Goal: Task Accomplishment & Management: Manage account settings

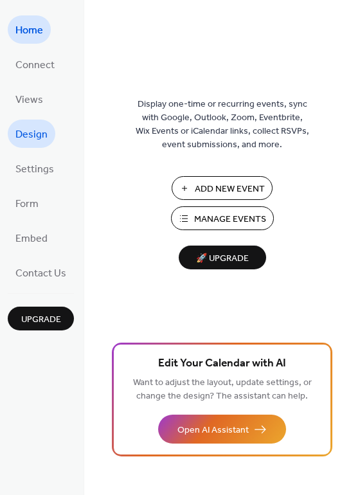
click at [23, 139] on span "Design" at bounding box center [31, 135] width 32 height 21
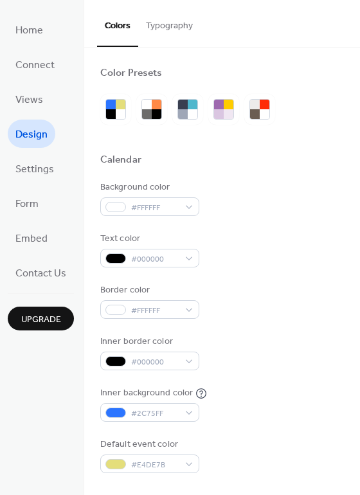
click at [172, 25] on button "Typography" at bounding box center [169, 23] width 62 height 46
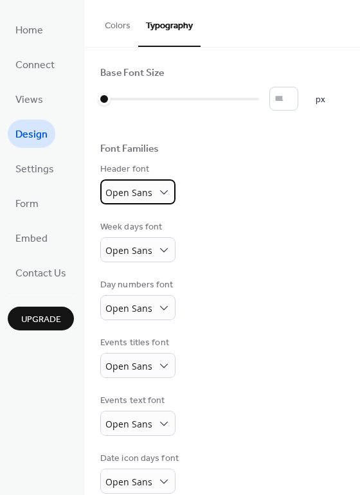
click at [126, 193] on span "Open Sans" at bounding box center [128, 192] width 47 height 12
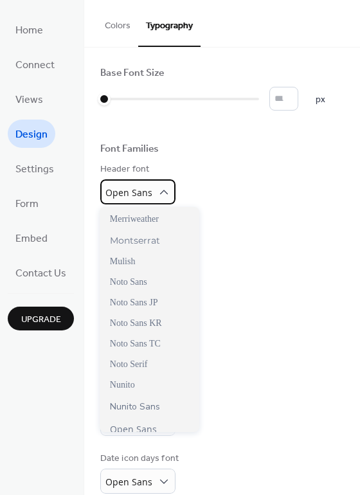
scroll to position [489, 0]
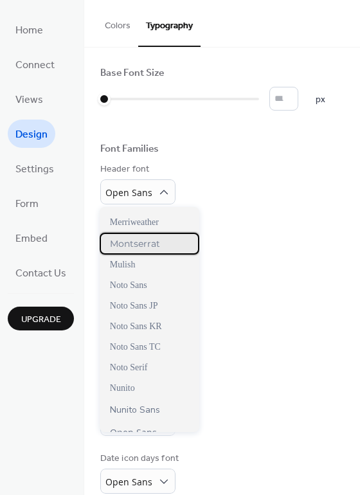
click at [136, 249] on span "Montserrat" at bounding box center [135, 244] width 50 height 12
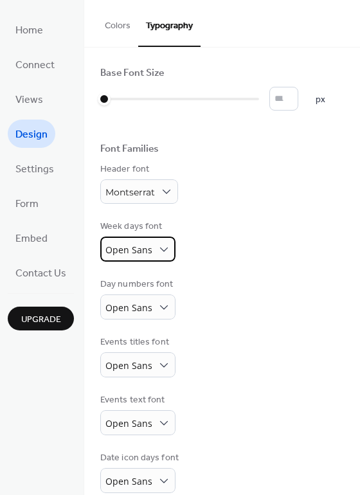
click at [137, 247] on span "Open Sans" at bounding box center [128, 249] width 47 height 12
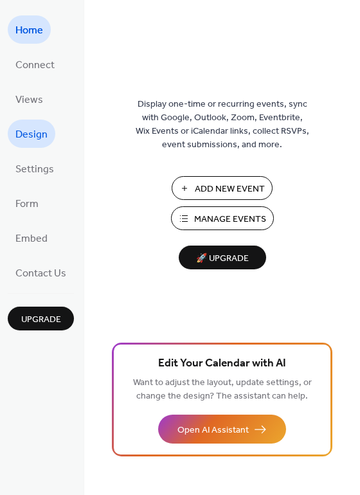
click at [24, 132] on span "Design" at bounding box center [31, 135] width 32 height 21
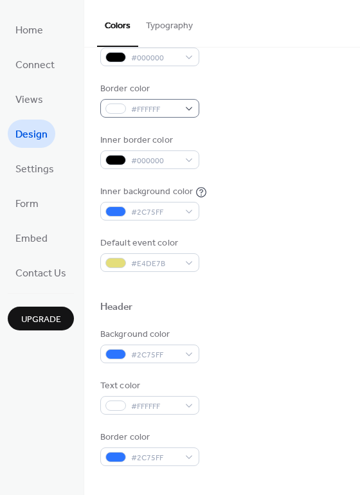
scroll to position [209, 0]
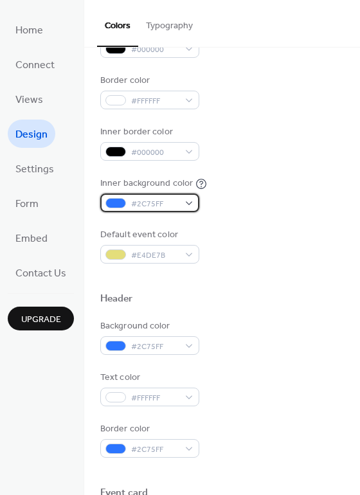
click at [182, 201] on div "#2C75FF" at bounding box center [149, 202] width 99 height 19
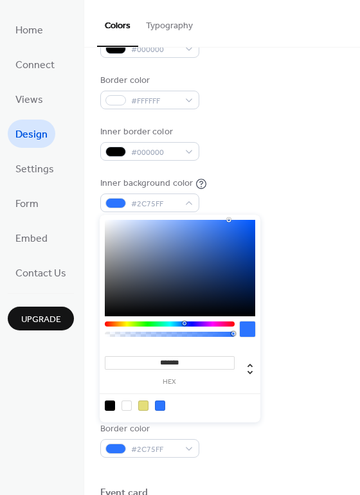
click at [117, 224] on div at bounding box center [180, 268] width 150 height 96
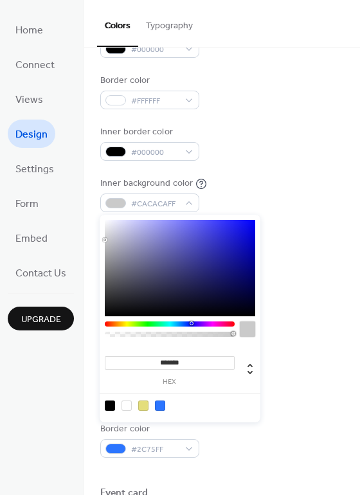
type input "*******"
drag, startPoint x: 128, startPoint y: 224, endPoint x: 105, endPoint y: 197, distance: 36.4
click at [105, 197] on body "Home Connect Views Design Settings Form Embed Contact Us Upgrade Design Upgrade…" at bounding box center [180, 247] width 360 height 495
click at [258, 154] on div "Inner border color #000000" at bounding box center [221, 142] width 243 height 35
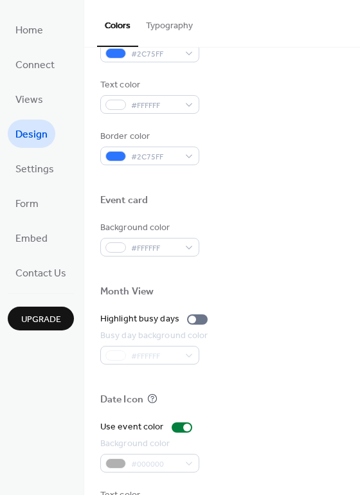
scroll to position [550, 0]
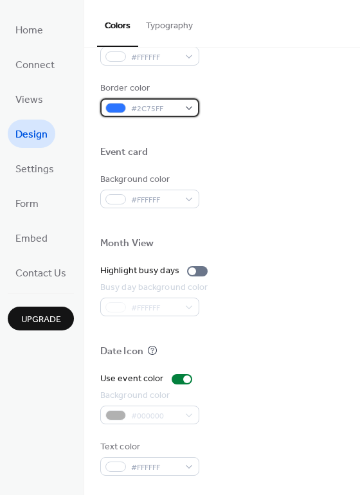
click at [165, 109] on span "#2C75FF" at bounding box center [155, 108] width 48 height 13
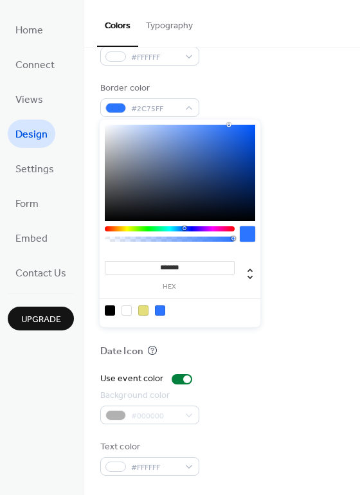
click at [125, 308] on div at bounding box center [126, 310] width 10 height 10
click at [109, 309] on div at bounding box center [110, 310] width 10 height 10
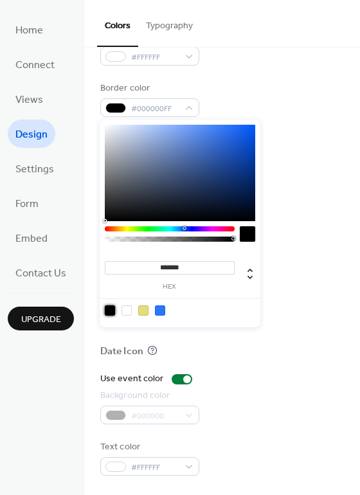
click at [109, 309] on div at bounding box center [110, 310] width 10 height 10
click at [128, 309] on div at bounding box center [126, 310] width 10 height 10
type input "*******"
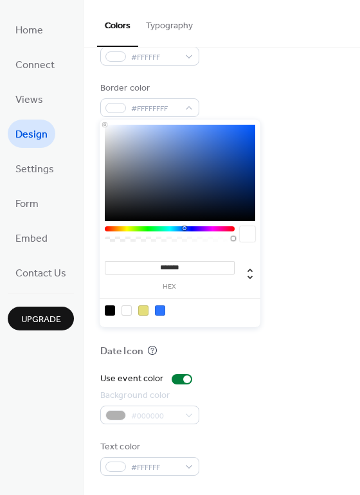
click at [275, 218] on div at bounding box center [221, 222] width 243 height 29
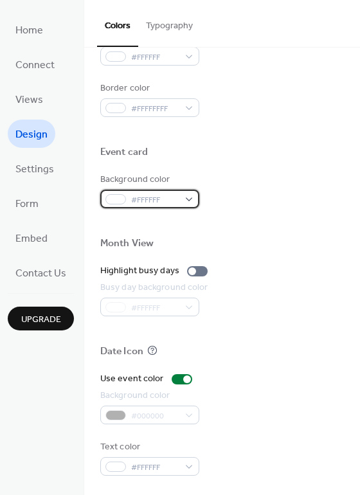
click at [186, 199] on div "#FFFFFF" at bounding box center [149, 199] width 99 height 19
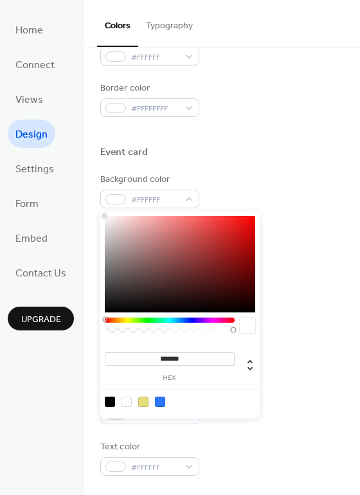
click at [274, 138] on div at bounding box center [221, 131] width 243 height 29
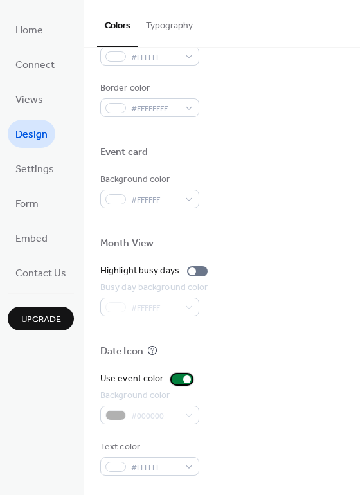
click at [183, 379] on div at bounding box center [187, 379] width 8 height 8
click at [183, 379] on div at bounding box center [182, 379] width 21 height 10
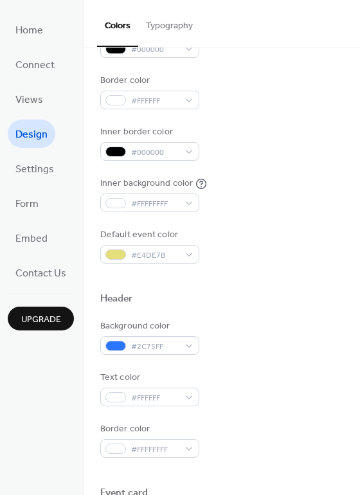
scroll to position [205, 0]
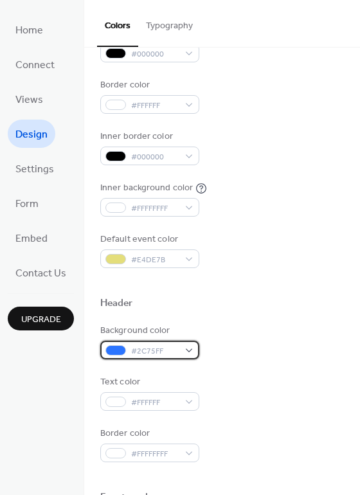
click at [185, 349] on div "#2C75FF" at bounding box center [149, 349] width 99 height 19
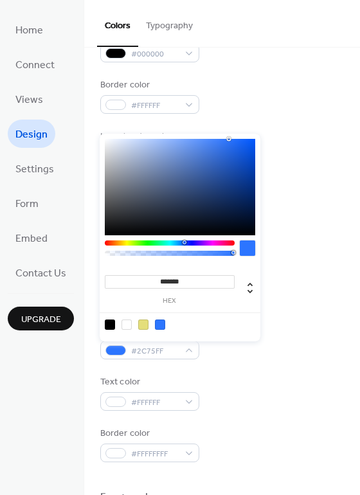
click at [110, 326] on div at bounding box center [110, 324] width 10 height 10
type input "*******"
click at [263, 367] on div "Background color #000000FF Text color #FFFFFF Border color #FFFFFFFF" at bounding box center [221, 393] width 243 height 138
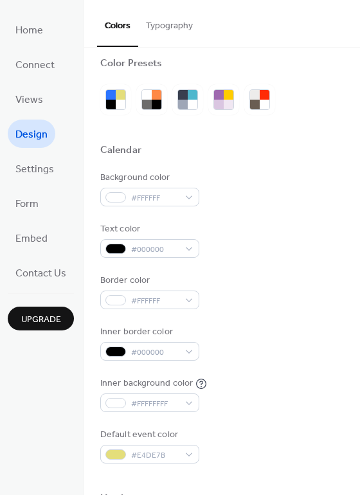
scroll to position [0, 0]
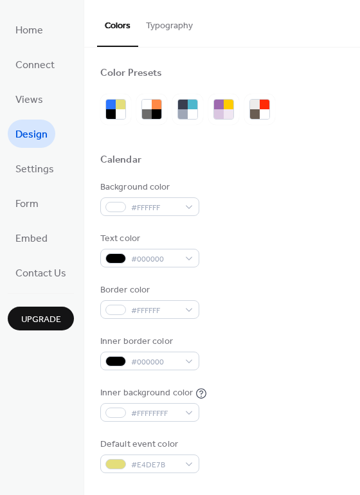
click at [175, 29] on button "Typography" at bounding box center [169, 23] width 62 height 46
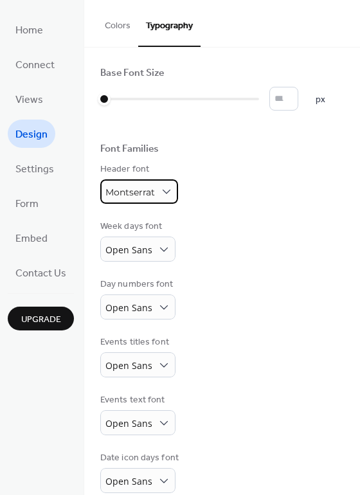
click at [156, 193] on div "Montserrat" at bounding box center [139, 191] width 78 height 24
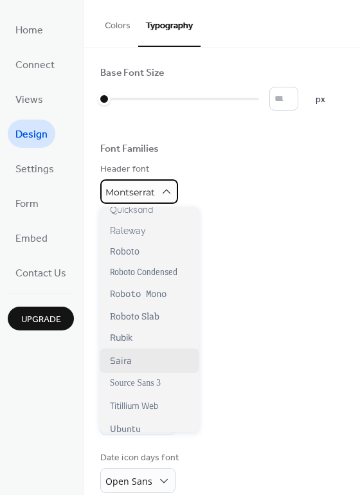
scroll to position [936, 0]
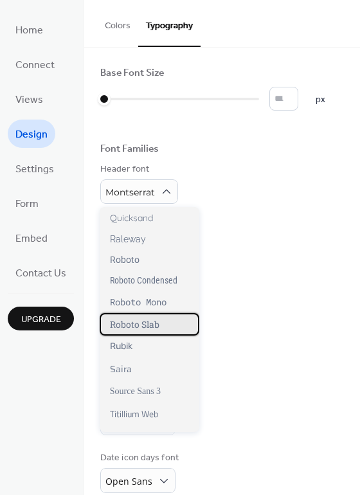
click at [127, 320] on span "Roboto Slab" at bounding box center [134, 324] width 49 height 12
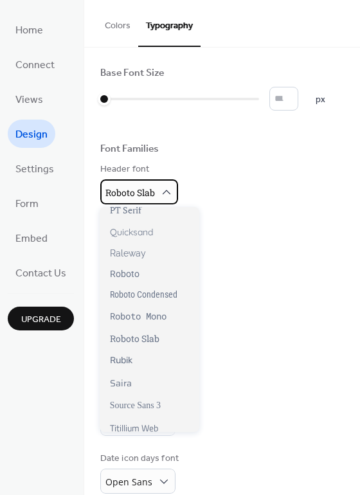
scroll to position [969, 0]
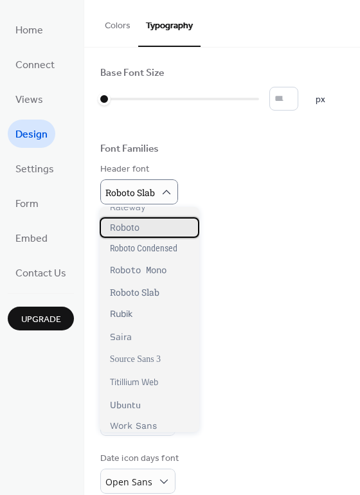
click at [128, 222] on span "Roboto" at bounding box center [125, 227] width 30 height 10
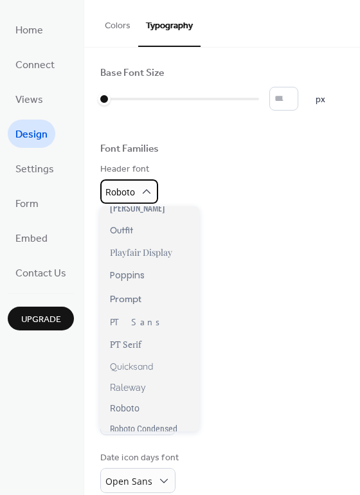
scroll to position [967, 0]
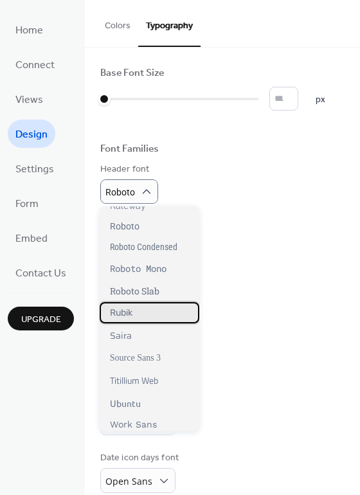
click at [139, 308] on div "Rubik" at bounding box center [150, 312] width 100 height 21
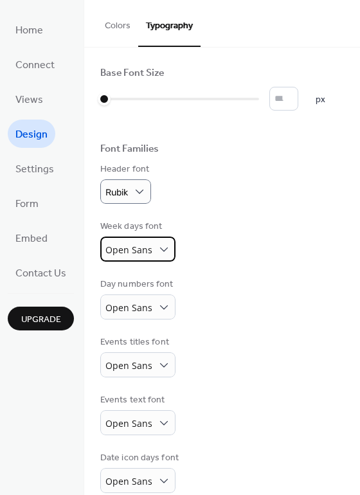
click at [146, 253] on span "Open Sans" at bounding box center [128, 249] width 47 height 12
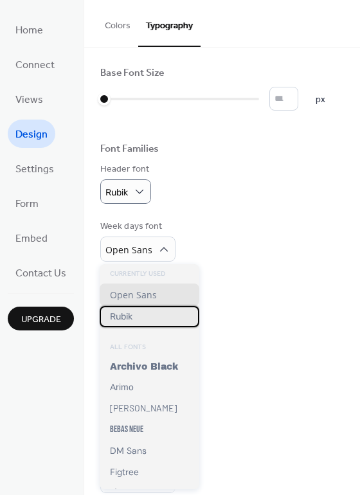
click at [143, 318] on div "Rubik" at bounding box center [150, 316] width 100 height 21
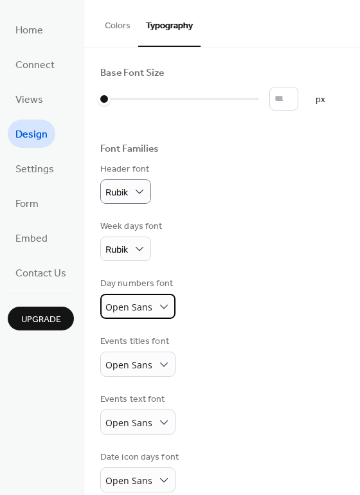
click at [153, 306] on div "Open Sans" at bounding box center [137, 306] width 75 height 25
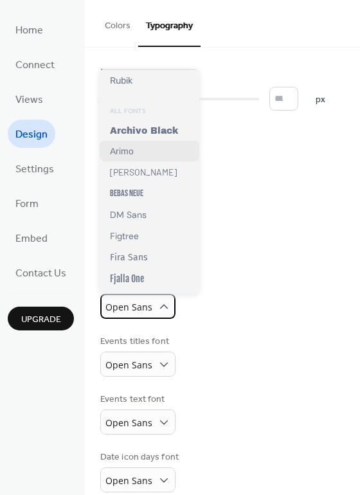
scroll to position [0, 0]
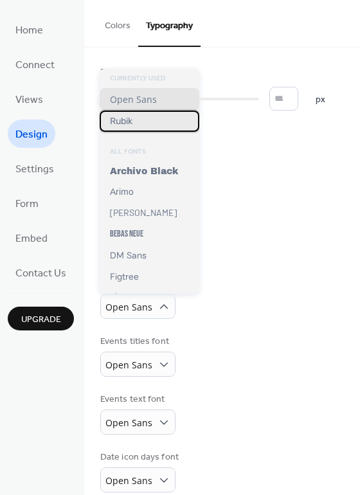
click at [119, 120] on span "Rubik" at bounding box center [121, 121] width 22 height 11
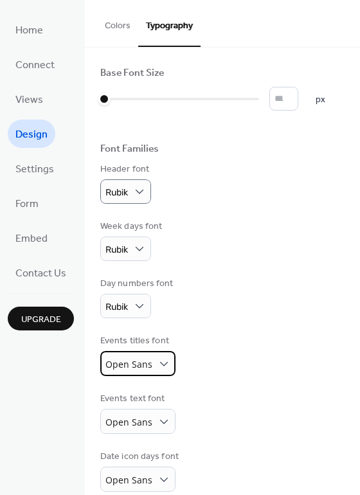
click at [149, 361] on span "Open Sans" at bounding box center [128, 364] width 47 height 12
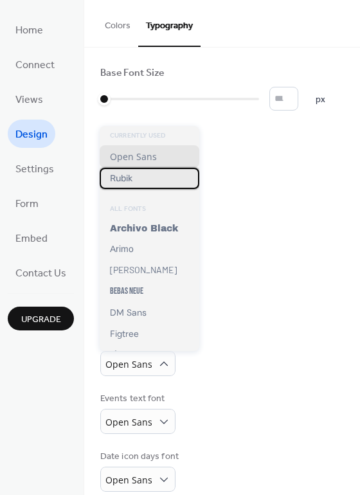
click at [132, 177] on span "Rubik" at bounding box center [121, 178] width 22 height 11
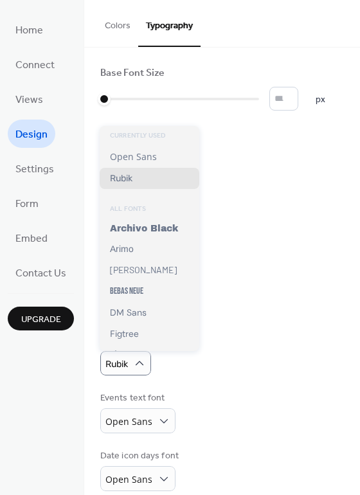
click at [234, 337] on div "Events titles font Rubik" at bounding box center [221, 354] width 243 height 41
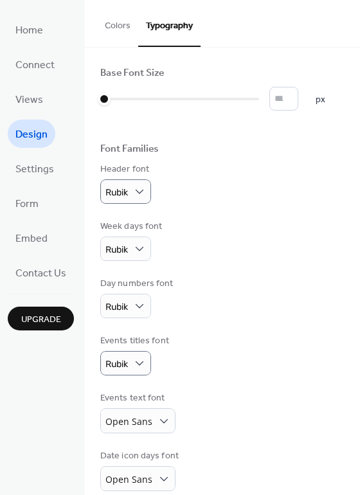
scroll to position [73, 0]
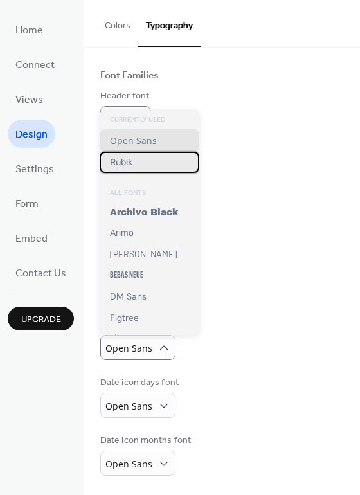
click at [124, 162] on span "Rubik" at bounding box center [121, 162] width 22 height 11
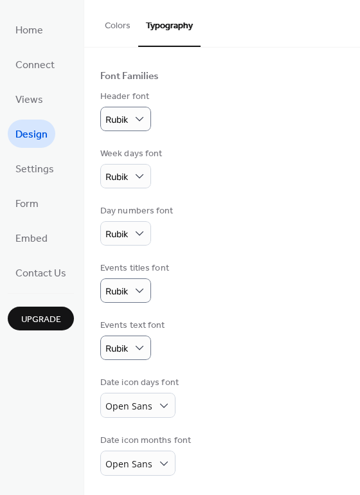
scroll to position [73, 0]
click at [149, 407] on span "Open Sans" at bounding box center [128, 406] width 47 height 12
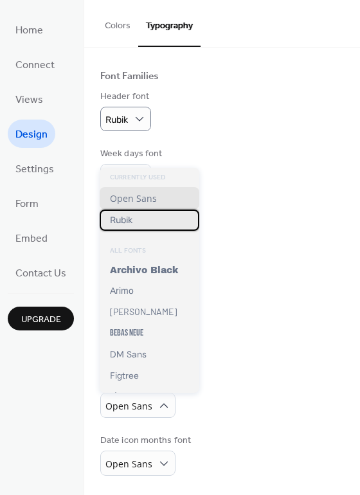
click at [131, 217] on span "Rubik" at bounding box center [121, 220] width 22 height 11
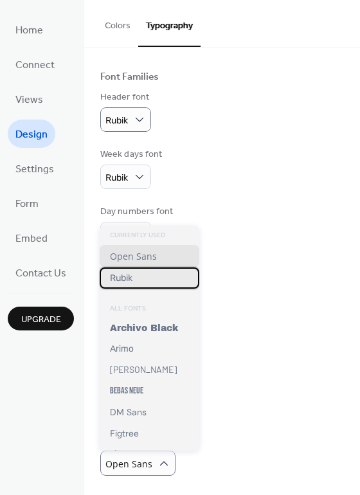
click at [132, 278] on span "Rubik" at bounding box center [121, 277] width 22 height 11
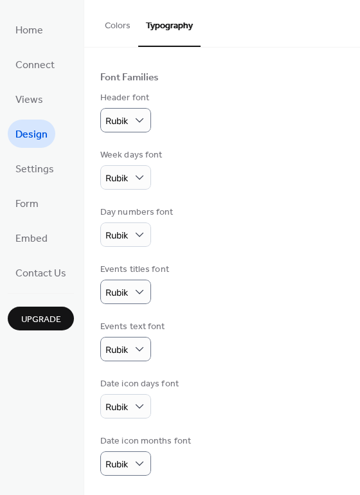
scroll to position [71, 0]
click at [32, 166] on span "Settings" at bounding box center [34, 169] width 39 height 21
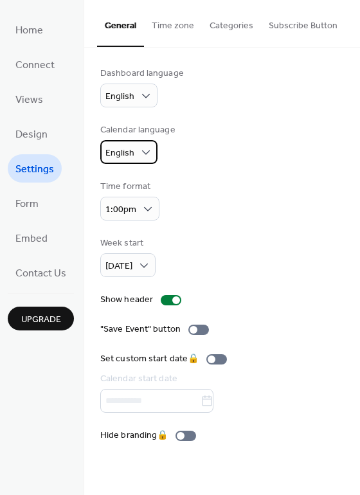
click at [134, 152] on div "English" at bounding box center [128, 152] width 57 height 24
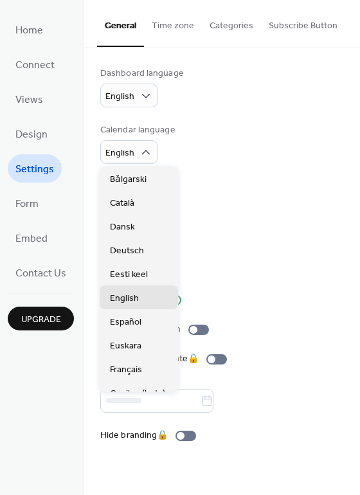
click at [232, 185] on div "Time format 1:00pm" at bounding box center [221, 200] width 243 height 40
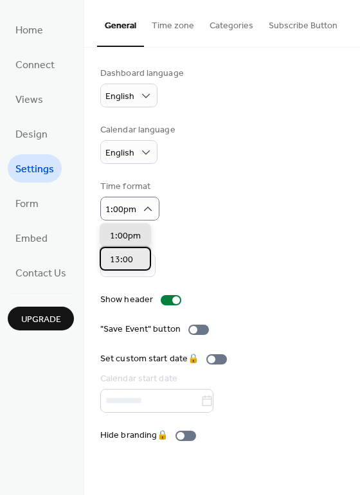
click at [121, 260] on span "13:00" at bounding box center [121, 259] width 23 height 13
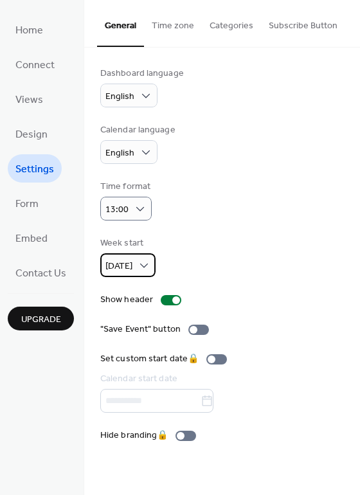
click at [137, 266] on div "[DATE]" at bounding box center [127, 265] width 55 height 24
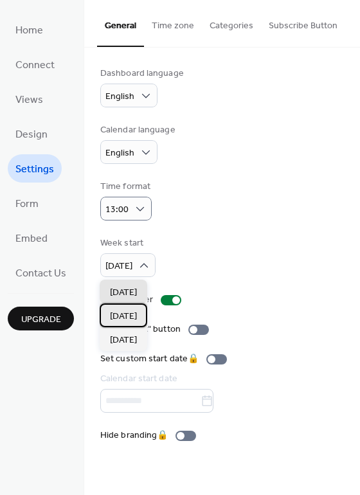
click at [122, 317] on span "[DATE]" at bounding box center [123, 316] width 27 height 13
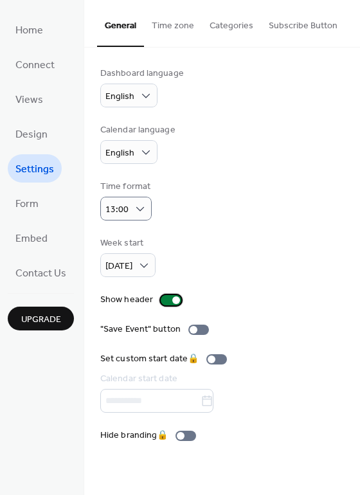
click at [172, 297] on div at bounding box center [176, 300] width 8 height 8
click at [161, 297] on div at bounding box center [171, 300] width 21 height 10
click at [193, 331] on div at bounding box center [194, 330] width 8 height 8
click at [32, 211] on span "Form" at bounding box center [26, 204] width 23 height 21
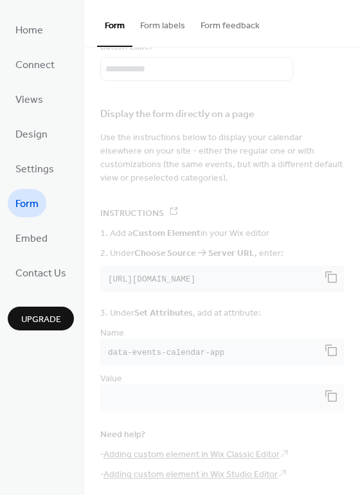
scroll to position [164, 0]
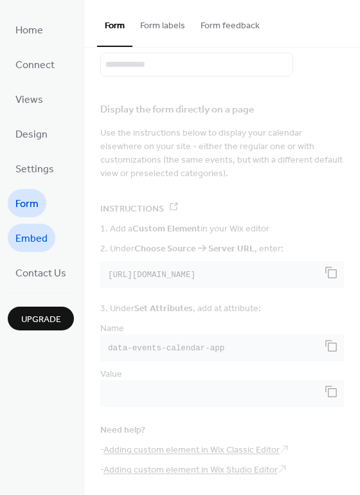
click at [32, 237] on span "Embed" at bounding box center [31, 239] width 32 height 21
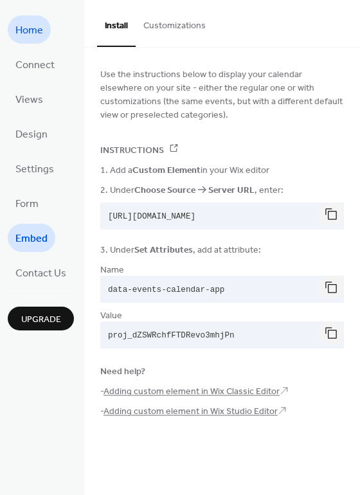
click at [30, 33] on span "Home" at bounding box center [29, 31] width 28 height 21
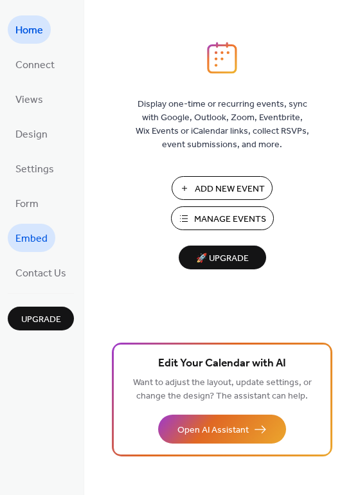
click at [28, 236] on span "Embed" at bounding box center [31, 239] width 32 height 21
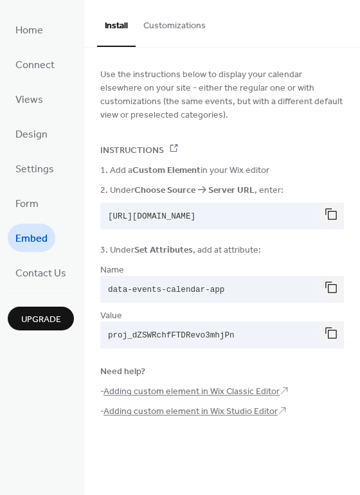
click at [177, 25] on button "Customizations" at bounding box center [175, 23] width 78 height 46
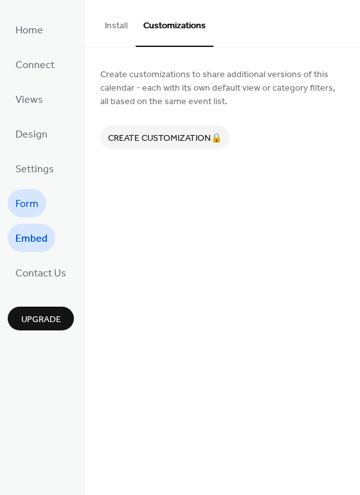
click at [24, 201] on span "Form" at bounding box center [26, 204] width 23 height 21
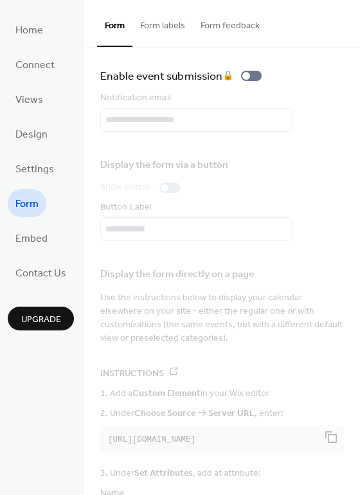
click at [160, 26] on button "Form labels" at bounding box center [162, 23] width 60 height 46
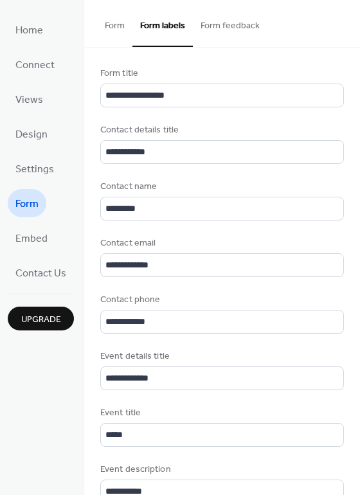
click at [224, 28] on button "Form feedback" at bounding box center [230, 23] width 75 height 46
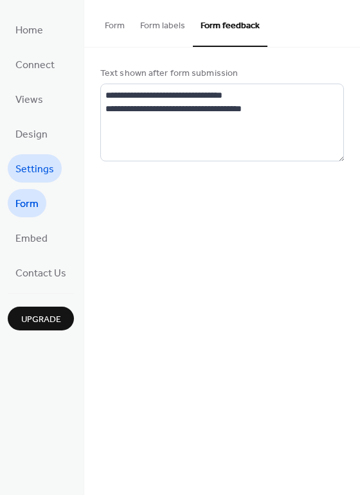
click at [38, 171] on span "Settings" at bounding box center [34, 169] width 39 height 21
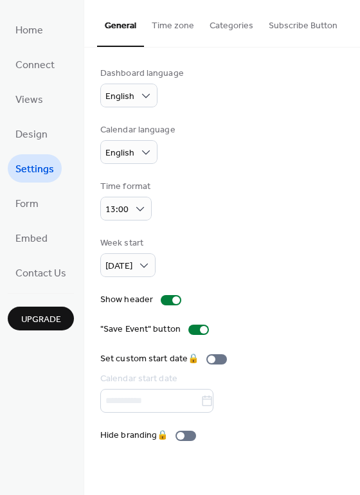
click at [171, 24] on button "Time zone" at bounding box center [173, 23] width 58 height 46
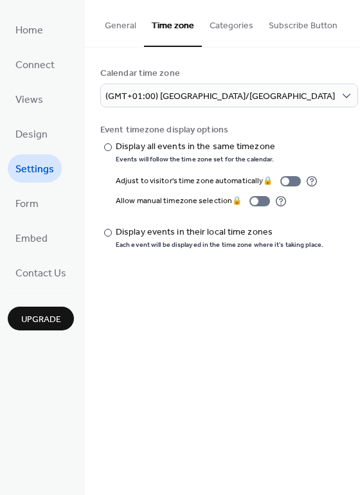
click at [225, 26] on button "Categories" at bounding box center [231, 23] width 59 height 46
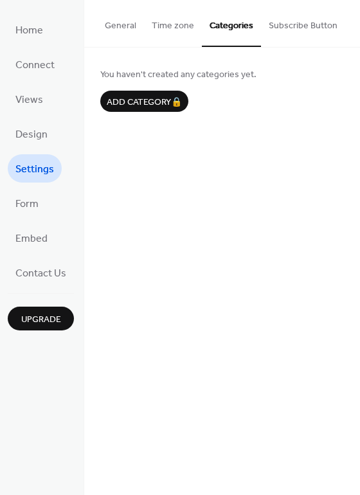
click at [291, 26] on button "Subscribe Button" at bounding box center [303, 23] width 84 height 46
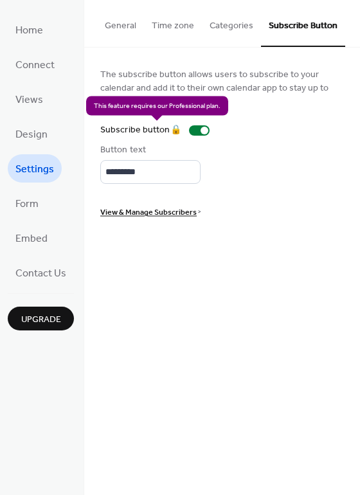
click at [200, 131] on div "Subscribe button 🔒" at bounding box center [157, 129] width 114 height 13
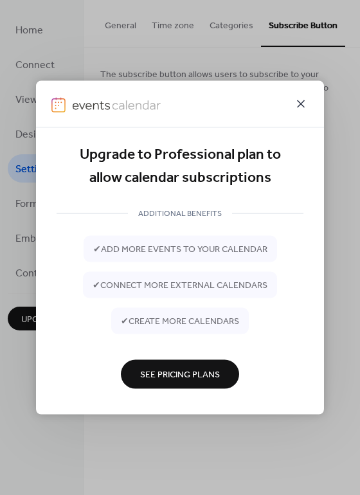
click at [301, 100] on icon at bounding box center [300, 103] width 15 height 15
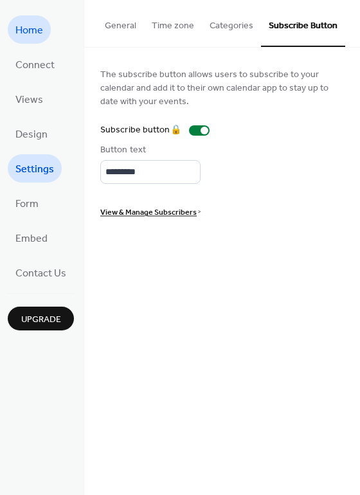
click at [36, 39] on span "Home" at bounding box center [29, 31] width 28 height 21
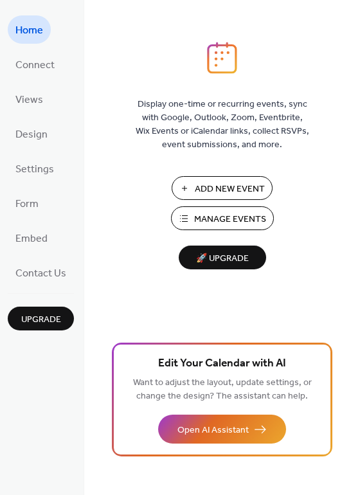
click at [226, 192] on span "Add New Event" at bounding box center [230, 188] width 70 height 13
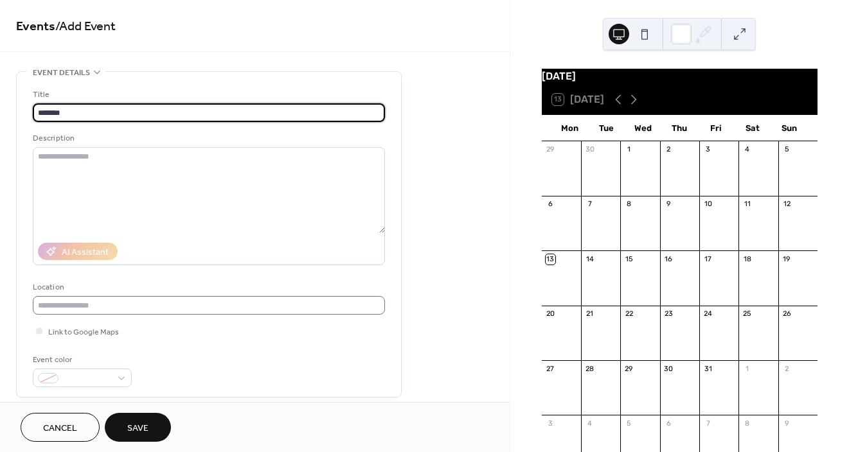
type input "*******"
click at [95, 304] on input "text" at bounding box center [209, 305] width 352 height 19
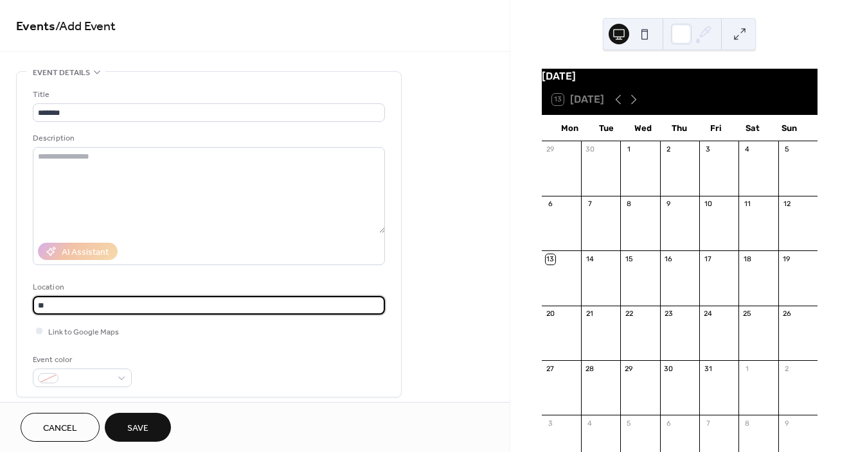
type input "*"
click at [778, 229] on div at bounding box center [797, 229] width 39 height 33
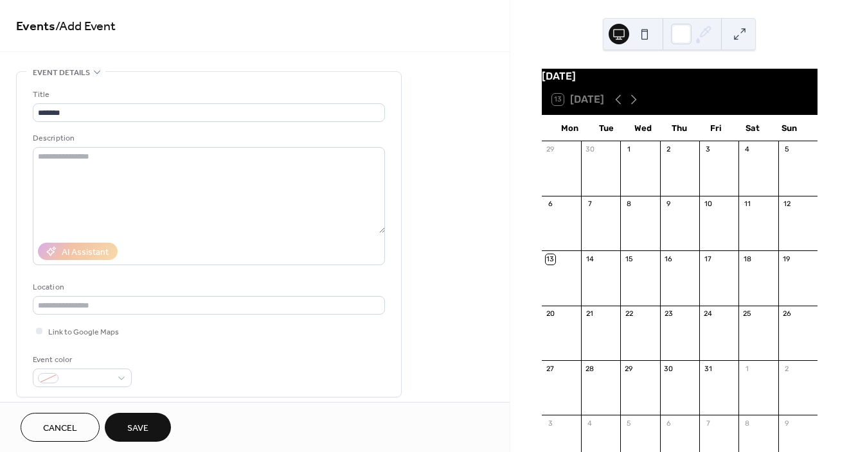
click at [778, 229] on div at bounding box center [797, 229] width 39 height 33
click at [555, 264] on div "13" at bounding box center [550, 259] width 10 height 10
click at [782, 209] on div "12" at bounding box center [787, 205] width 10 height 10
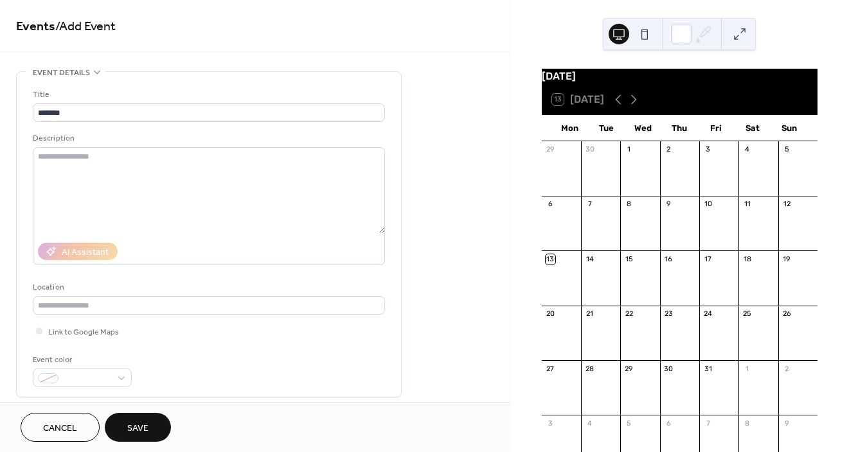
click at [554, 105] on div "13 Today" at bounding box center [578, 100] width 52 height 12
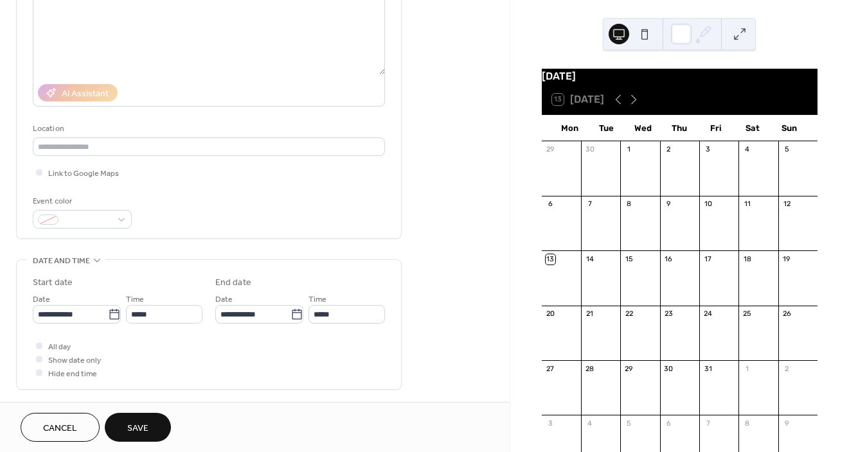
scroll to position [168, 0]
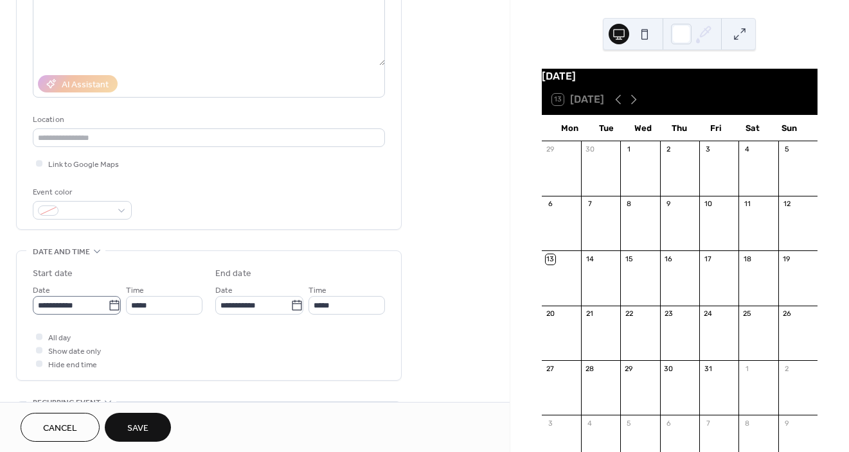
click at [110, 308] on icon at bounding box center [114, 305] width 13 height 13
click at [108, 308] on input "**********" at bounding box center [70, 305] width 75 height 19
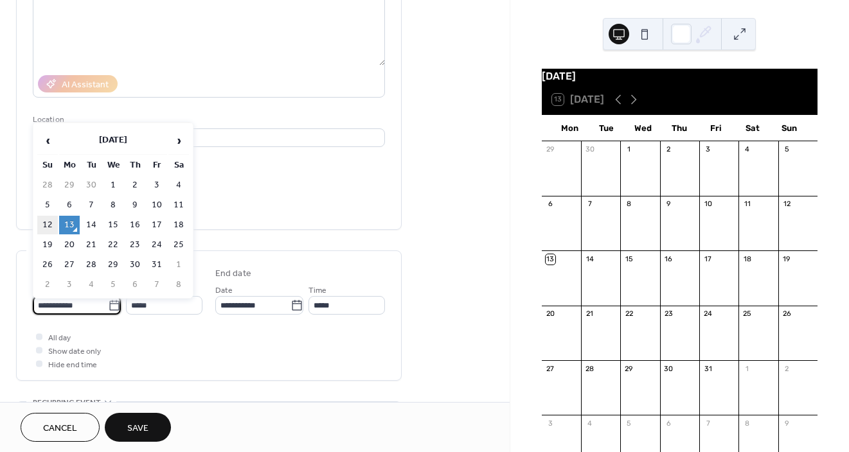
click at [49, 225] on td "12" at bounding box center [47, 225] width 21 height 19
type input "**********"
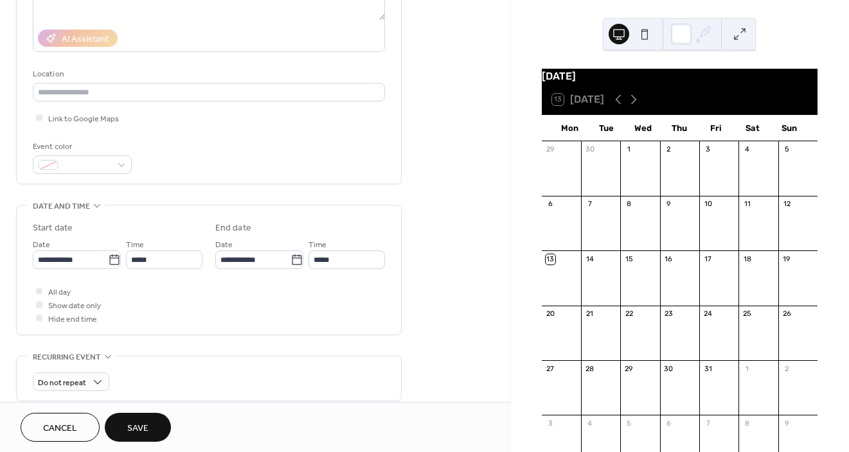
scroll to position [216, 0]
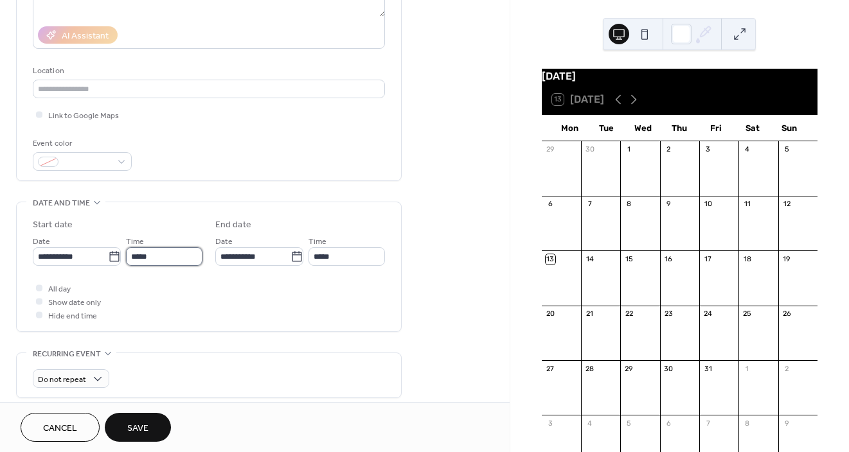
click at [150, 258] on input "*****" at bounding box center [164, 256] width 76 height 19
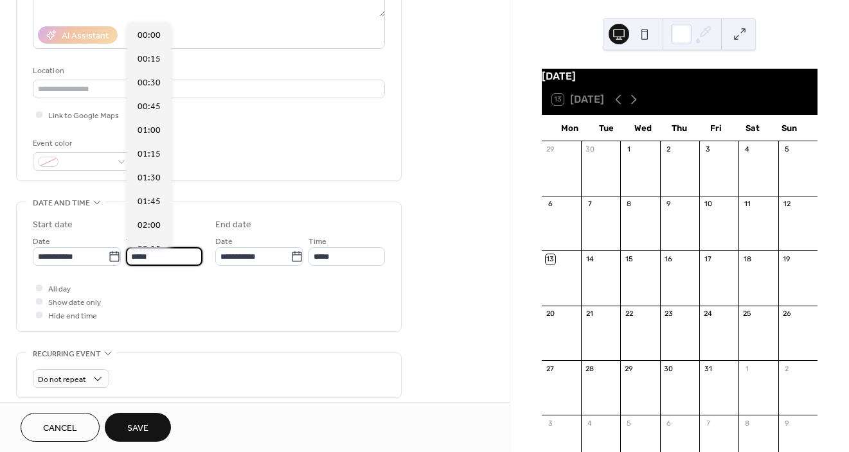
scroll to position [1141, 0]
click at [150, 258] on input "*****" at bounding box center [164, 256] width 76 height 19
click at [39, 316] on div at bounding box center [39, 315] width 6 height 6
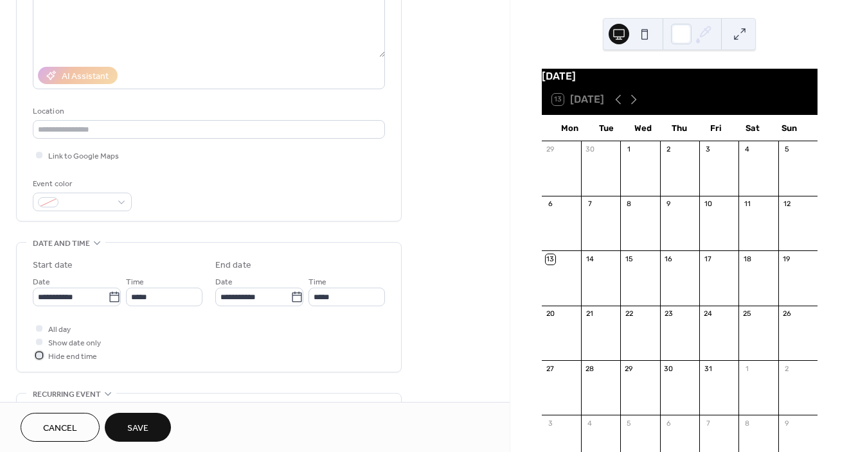
scroll to position [0, 0]
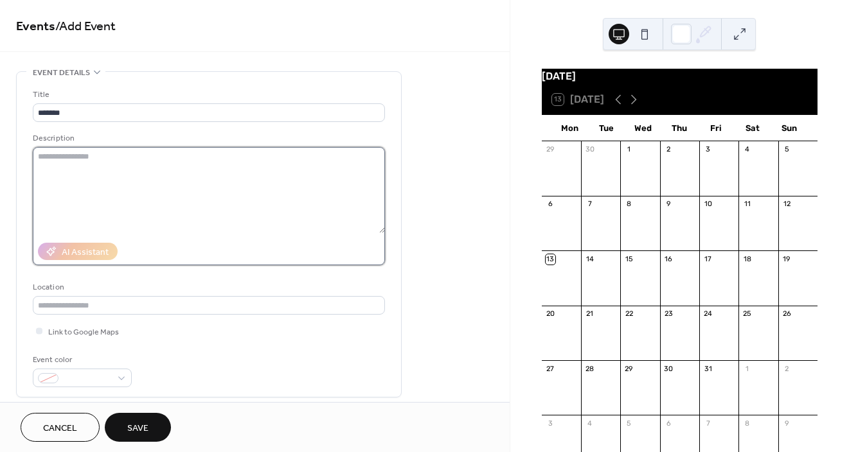
click at [70, 161] on textarea at bounding box center [209, 190] width 352 height 86
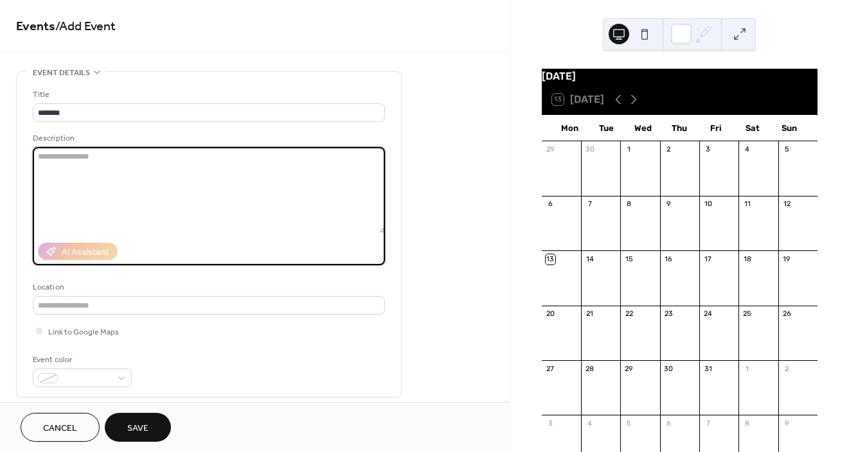
paste textarea "**********"
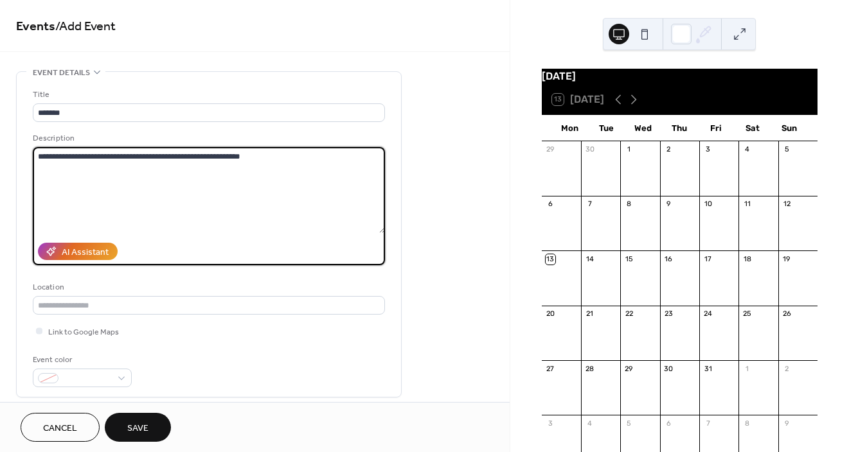
drag, startPoint x: 101, startPoint y: 155, endPoint x: -3, endPoint y: 152, distance: 103.5
click at [0, 152] on html "**********" at bounding box center [424, 226] width 849 height 452
drag, startPoint x: 190, startPoint y: 159, endPoint x: 146, endPoint y: 157, distance: 43.1
click at [146, 157] on textarea "**********" at bounding box center [209, 190] width 352 height 86
type textarea "**********"
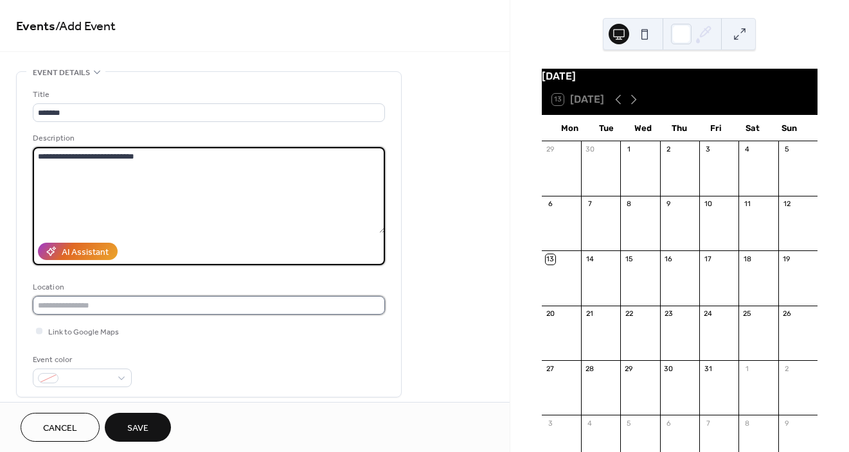
click at [98, 302] on input "text" at bounding box center [209, 305] width 352 height 19
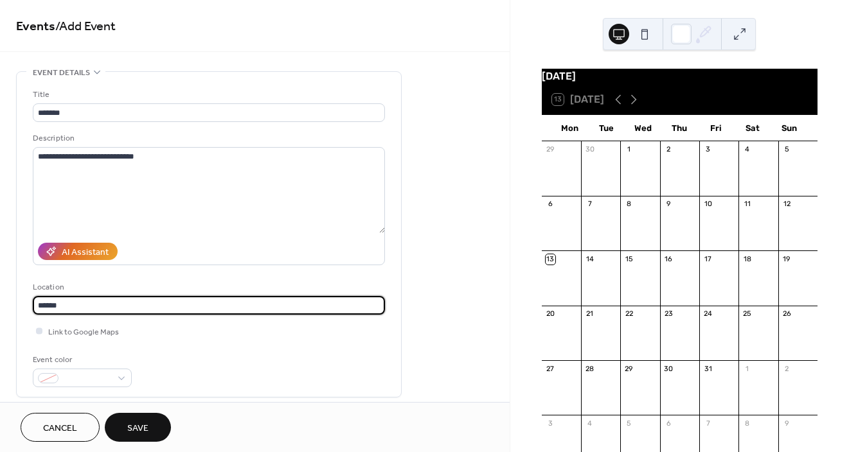
type input "******"
click at [39, 332] on div at bounding box center [39, 331] width 6 height 6
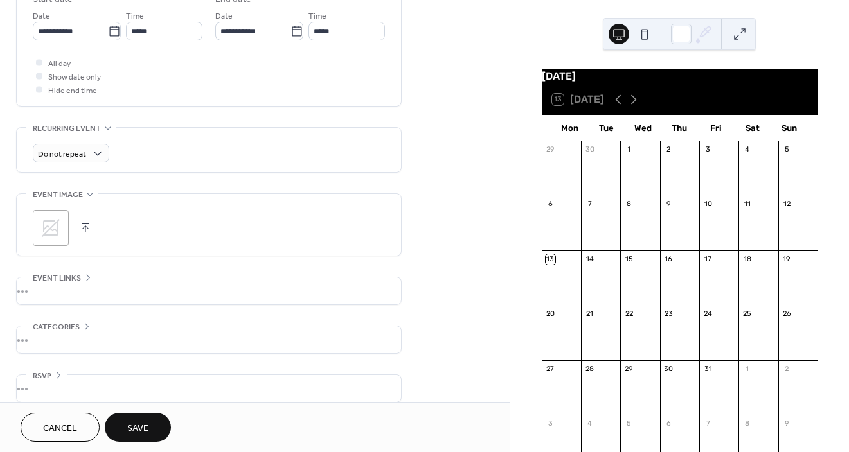
scroll to position [455, 0]
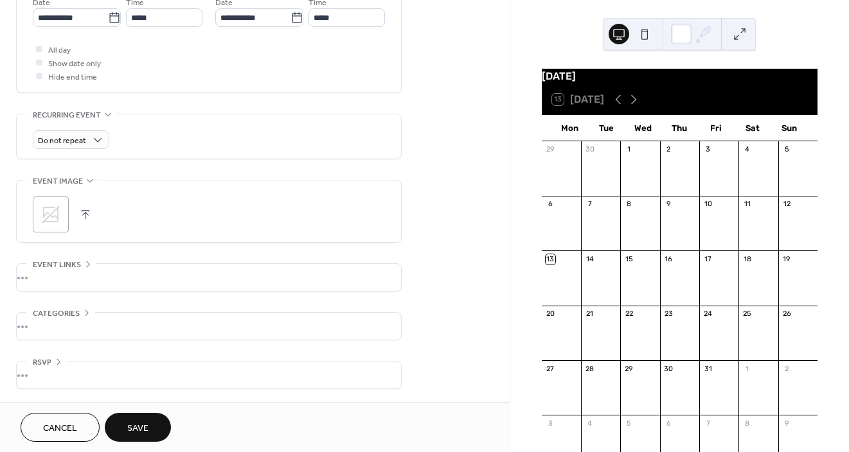
click at [85, 214] on button "button" at bounding box center [85, 215] width 18 height 18
click at [143, 430] on span "Save" at bounding box center [137, 428] width 21 height 13
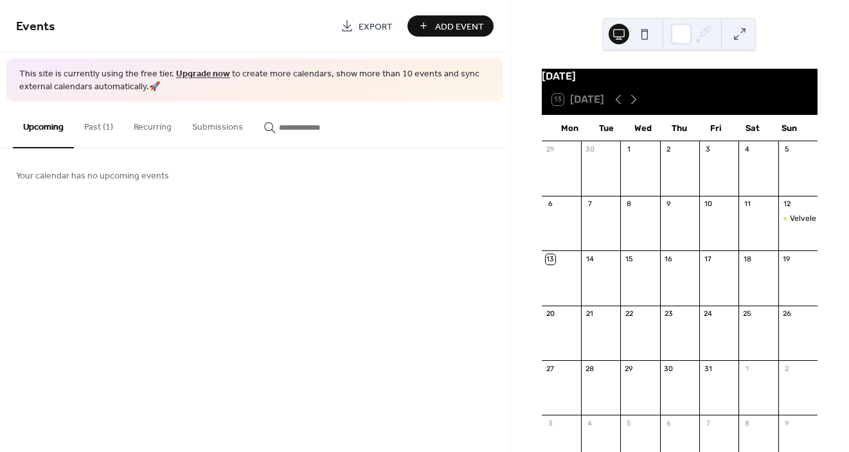
click at [93, 128] on button "Past (1)" at bounding box center [98, 125] width 49 height 46
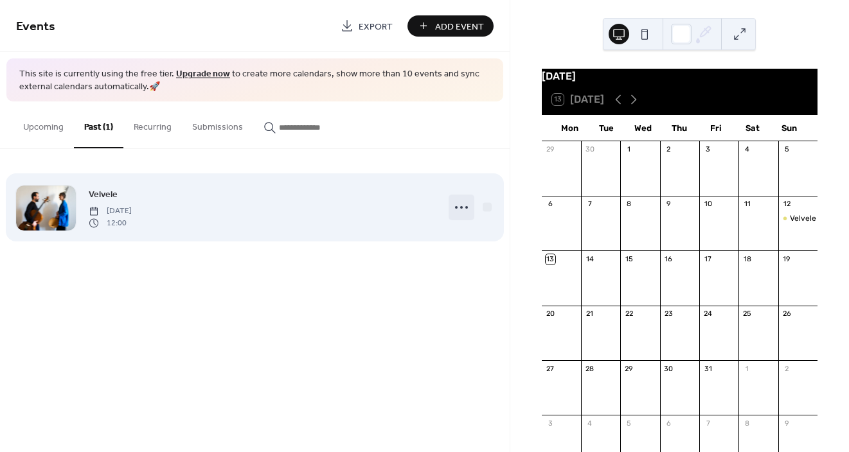
click at [461, 206] on icon at bounding box center [461, 207] width 21 height 21
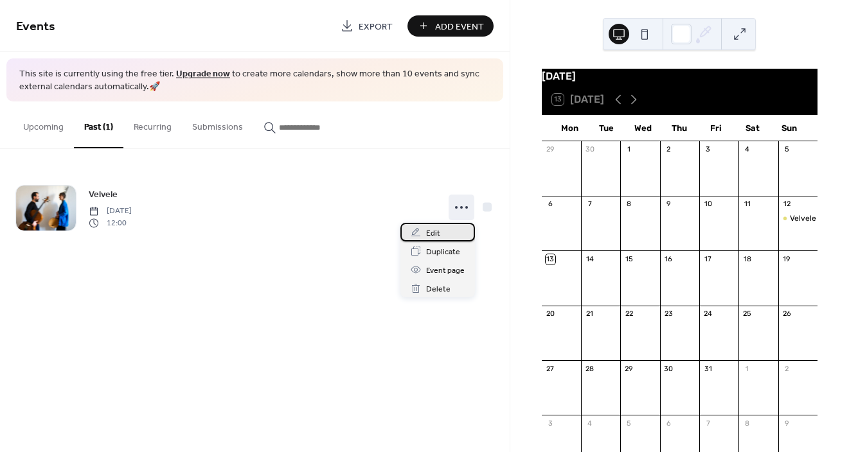
click at [439, 232] on span "Edit" at bounding box center [433, 233] width 14 height 13
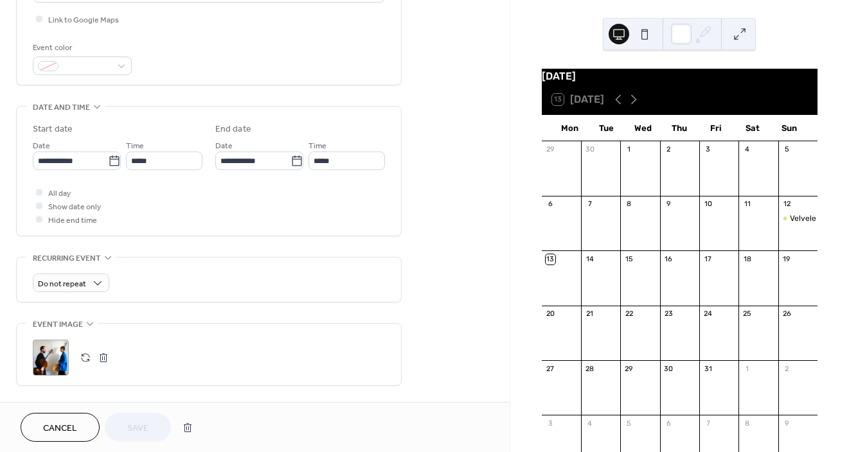
scroll to position [314, 0]
click at [112, 160] on icon at bounding box center [114, 159] width 13 height 13
click at [108, 160] on input "**********" at bounding box center [70, 159] width 75 height 19
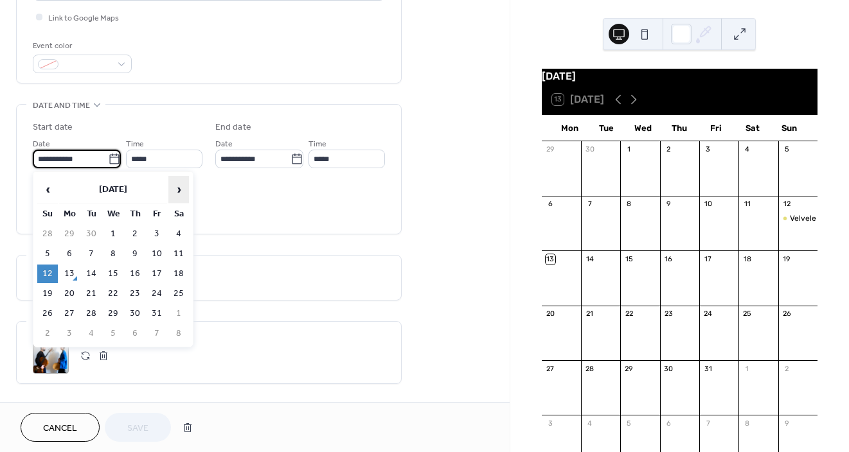
click at [179, 190] on span "›" at bounding box center [178, 190] width 19 height 26
click at [110, 269] on td "12" at bounding box center [113, 274] width 21 height 19
type input "**********"
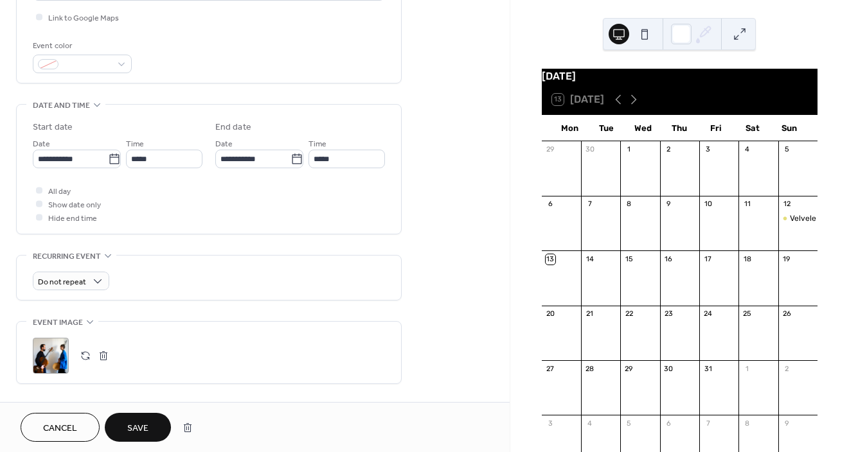
click at [139, 423] on span "Save" at bounding box center [137, 428] width 21 height 13
